Goal: Find specific page/section

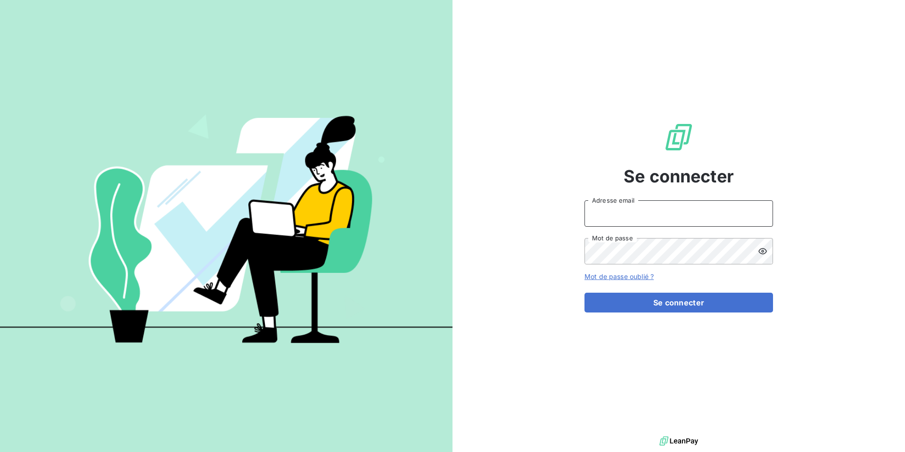
click at [652, 218] on input "Adresse email" at bounding box center [678, 213] width 189 height 26
type input "[EMAIL_ADDRESS][PERSON_NAME][DOMAIN_NAME]"
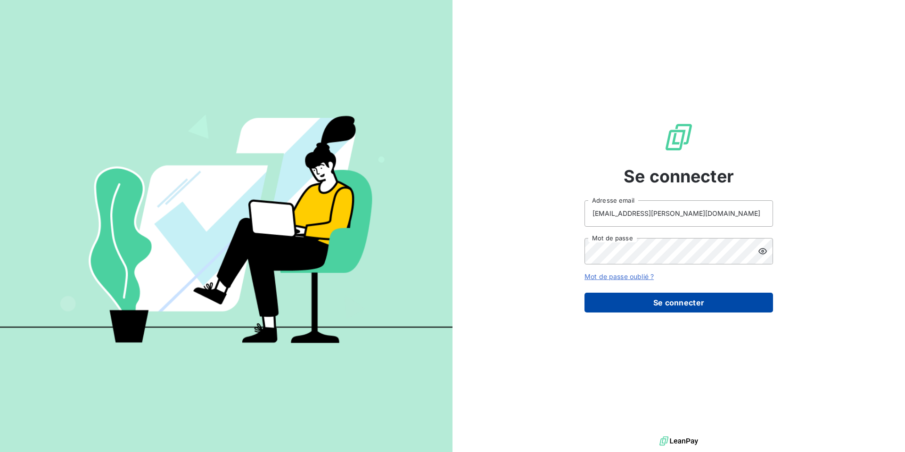
click at [656, 301] on button "Se connecter" at bounding box center [678, 303] width 189 height 20
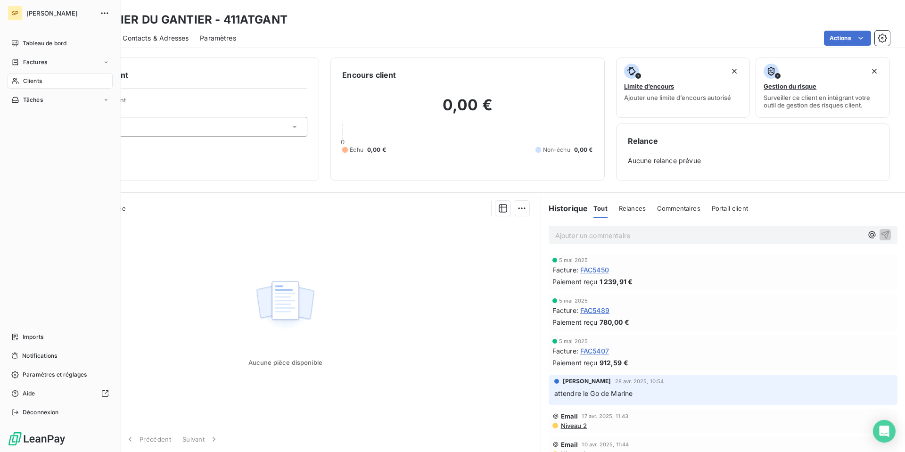
click at [30, 79] on span "Clients" at bounding box center [32, 81] width 19 height 8
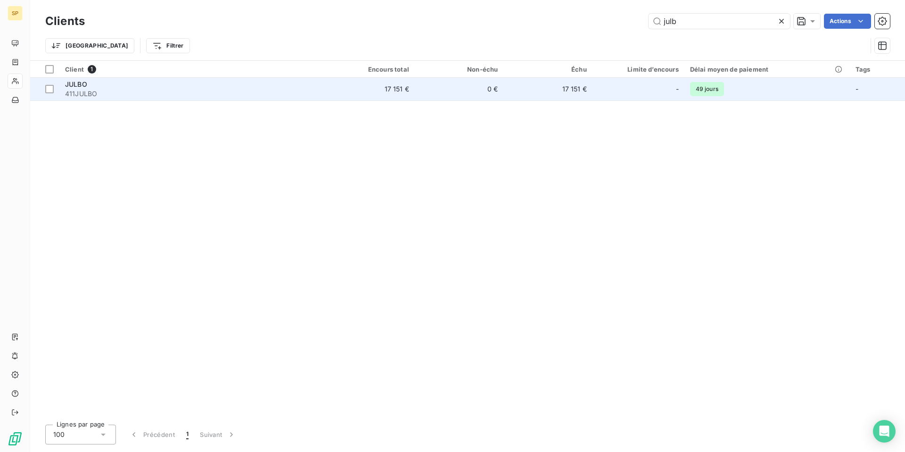
type input "julb"
click at [236, 90] on span "411JULBO" at bounding box center [192, 93] width 255 height 9
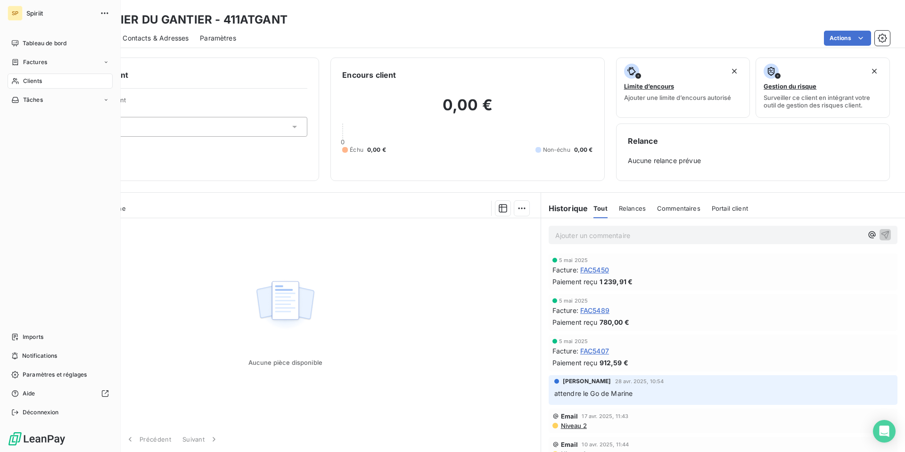
click at [21, 86] on div "Clients" at bounding box center [60, 81] width 105 height 15
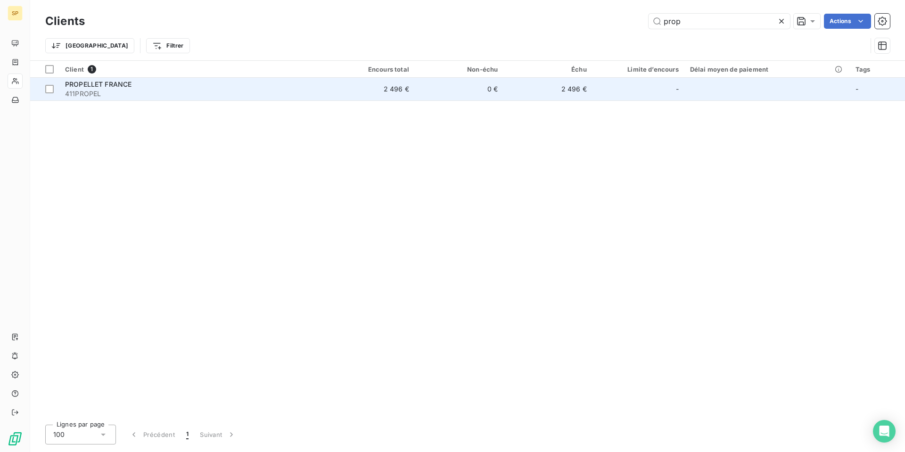
type input "prop"
click at [210, 80] on div "PROPELLET FRANCE" at bounding box center [192, 84] width 255 height 9
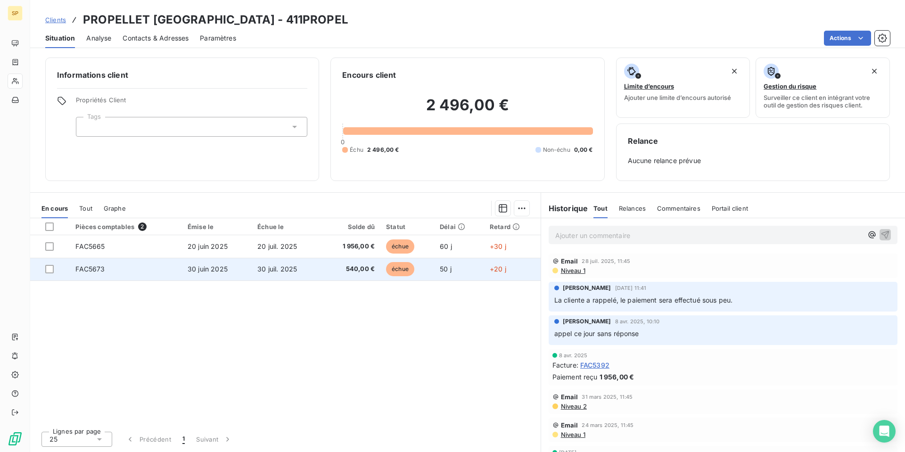
click at [166, 276] on td "FAC5673" at bounding box center [126, 269] width 112 height 23
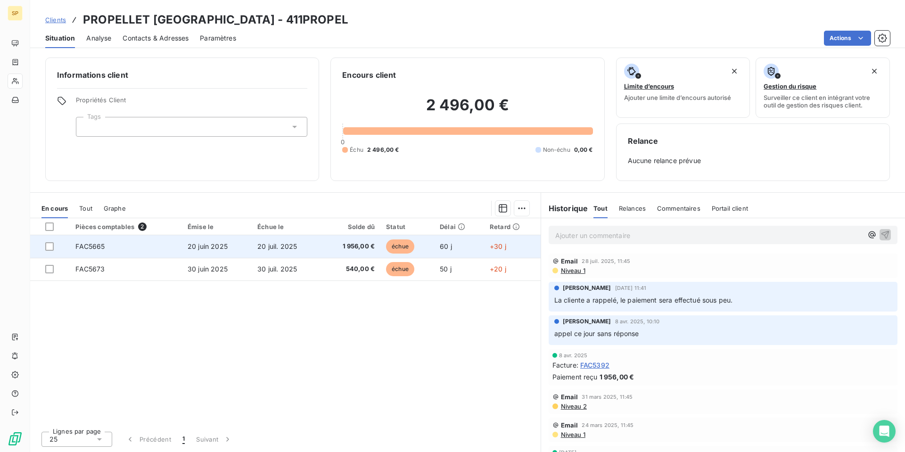
click at [150, 253] on td "FAC5665" at bounding box center [126, 246] width 112 height 23
